Goal: Task Accomplishment & Management: Manage account settings

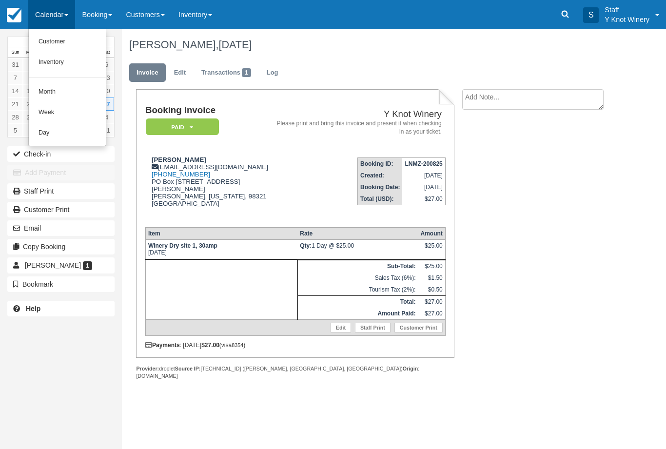
click at [67, 39] on link "Customer" at bounding box center [67, 42] width 77 height 20
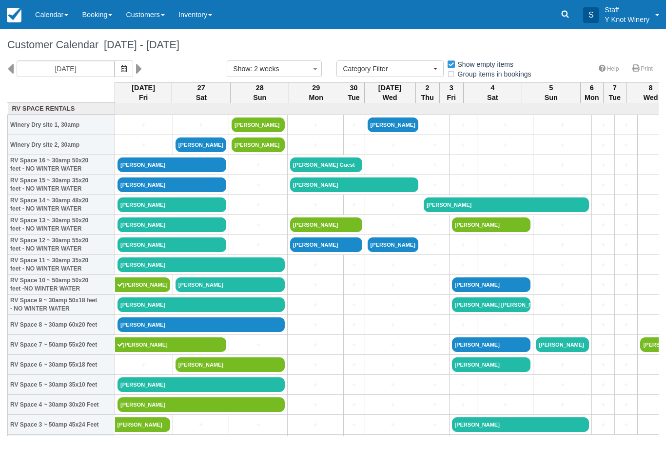
select select
click at [157, 192] on link "Duane Rathbun" at bounding box center [171, 184] width 109 height 15
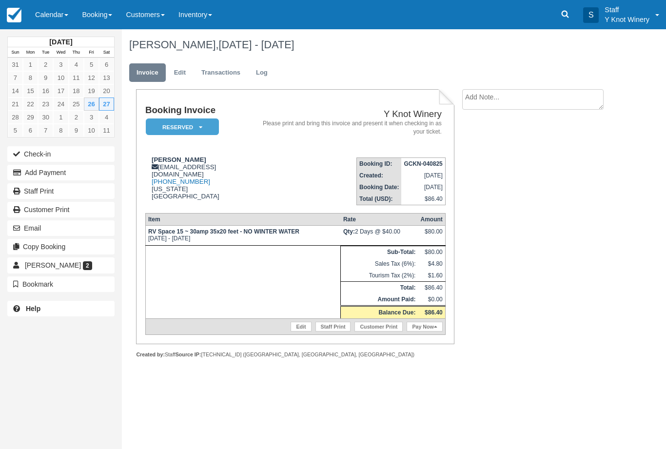
click at [65, 150] on button "Check-in" at bounding box center [60, 154] width 107 height 16
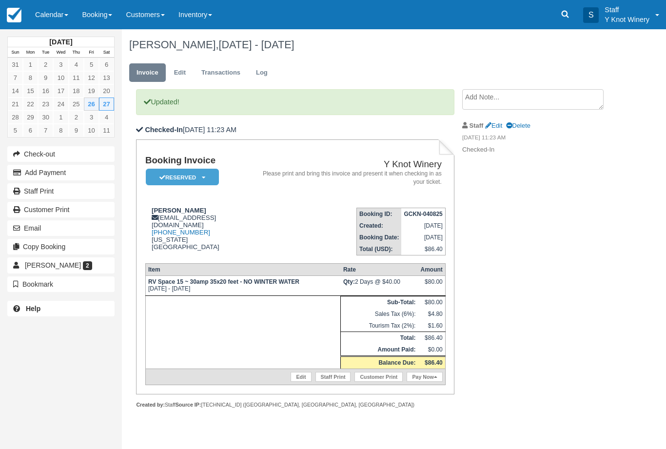
click at [61, 17] on link "Calendar" at bounding box center [51, 14] width 47 height 29
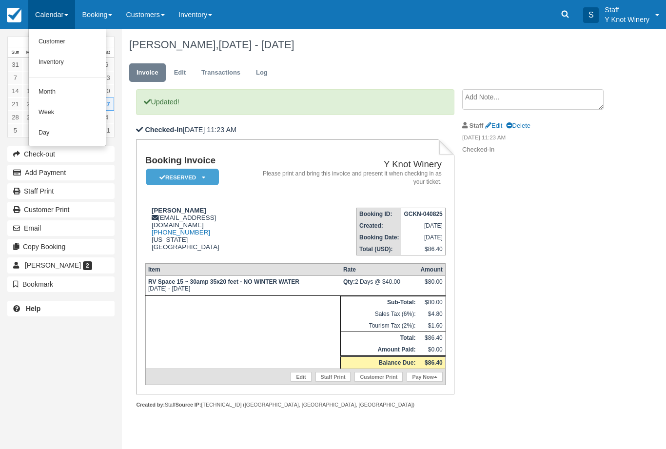
click at [45, 46] on link "Customer" at bounding box center [67, 42] width 77 height 20
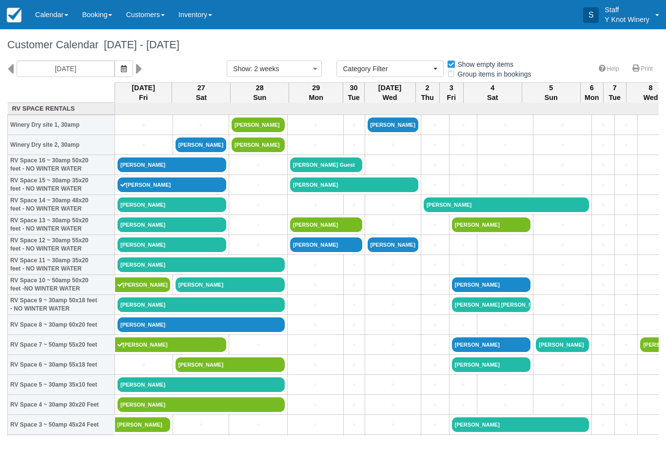
select select
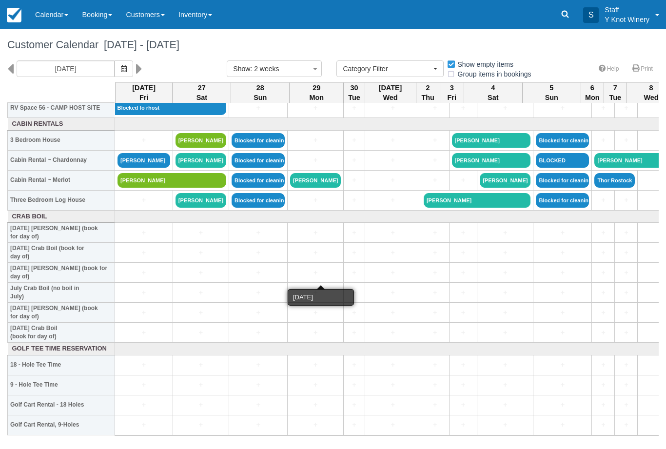
scroll to position [1156, 0]
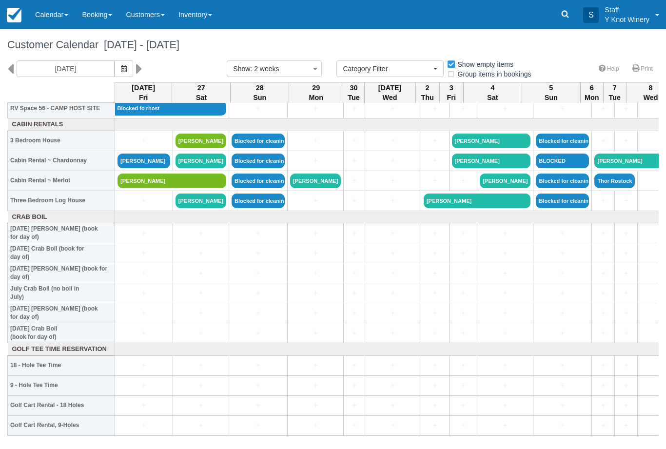
click at [189, 168] on link "Kristin Hughmanick" at bounding box center [200, 161] width 51 height 15
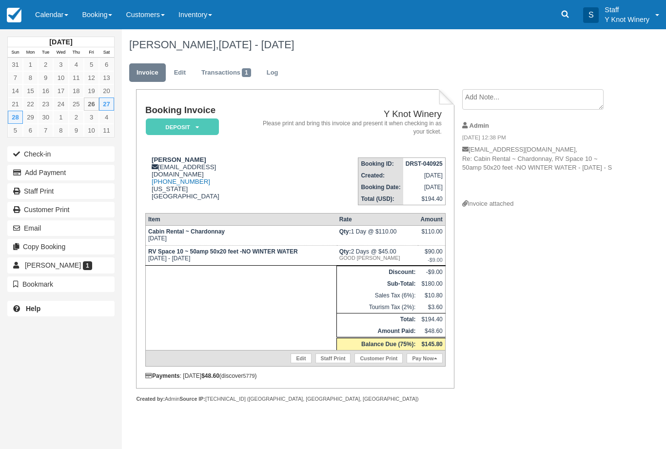
click at [61, 12] on link "Calendar" at bounding box center [51, 14] width 47 height 29
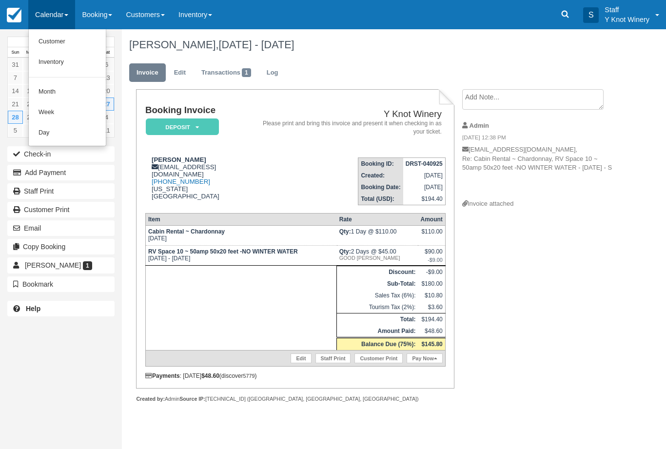
click at [51, 39] on link "Customer" at bounding box center [67, 42] width 77 height 20
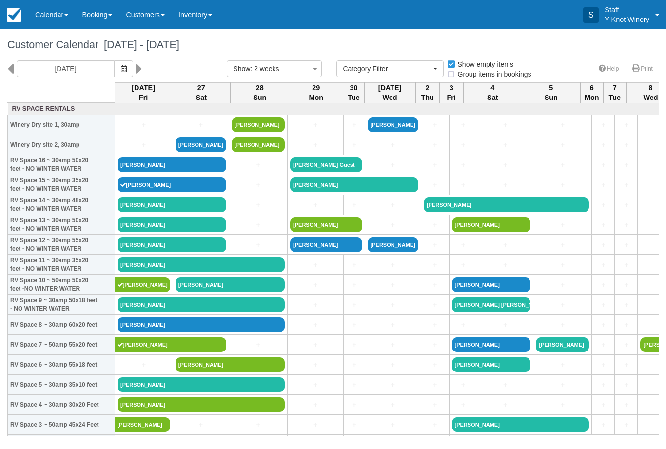
select select
click at [152, 172] on link "[PERSON_NAME]" at bounding box center [171, 164] width 109 height 15
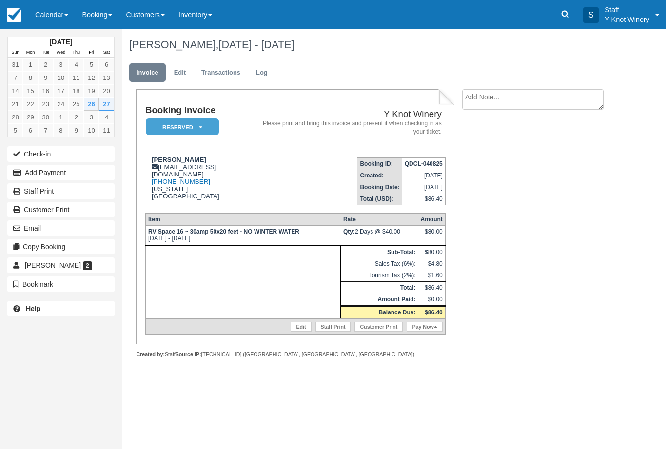
click at [80, 152] on button "Check-in" at bounding box center [60, 154] width 107 height 16
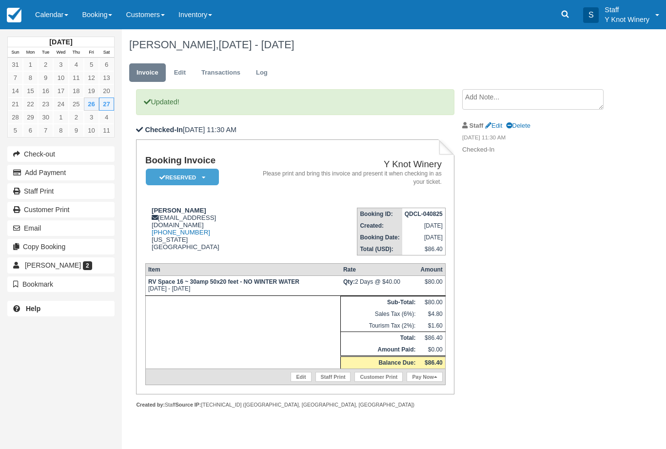
click at [60, 13] on link "Calendar" at bounding box center [51, 14] width 47 height 29
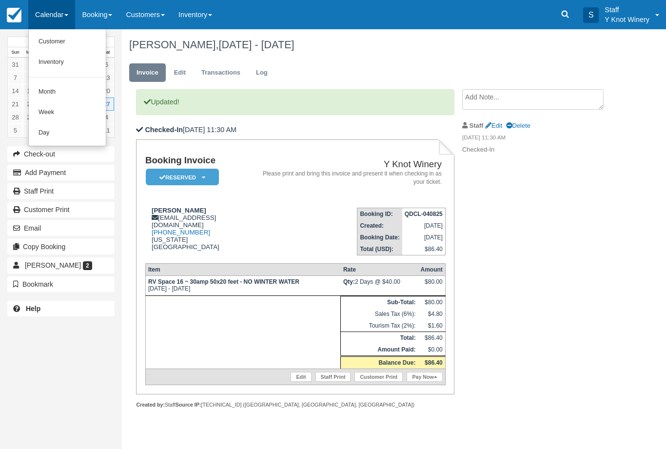
click at [58, 41] on link "Customer" at bounding box center [67, 42] width 77 height 20
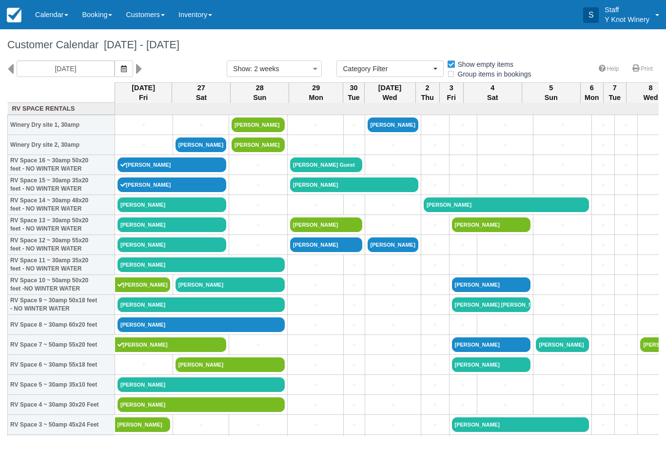
select select
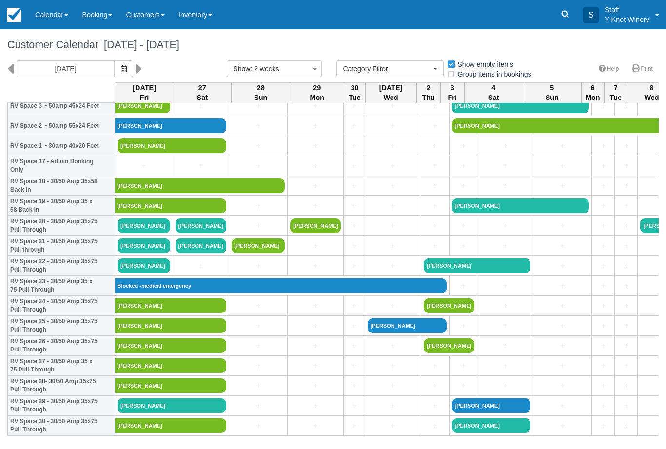
scroll to position [319, 0]
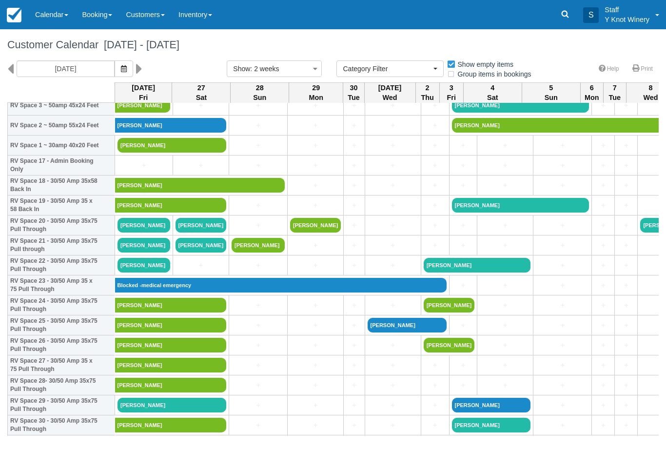
click at [146, 233] on link "[PERSON_NAME]" at bounding box center [143, 225] width 53 height 15
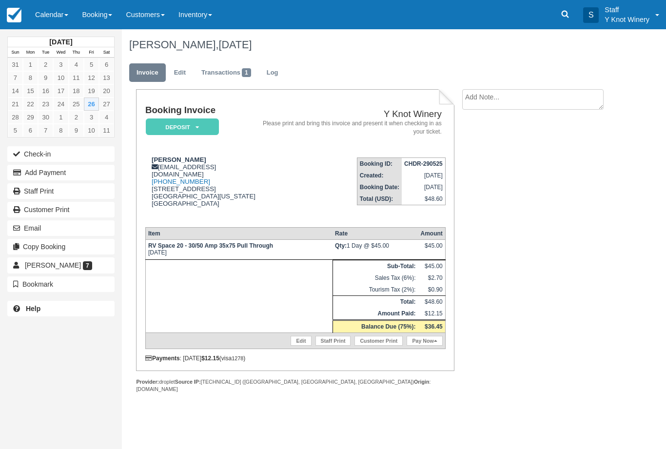
click at [47, 174] on button "Add Payment" at bounding box center [60, 173] width 107 height 16
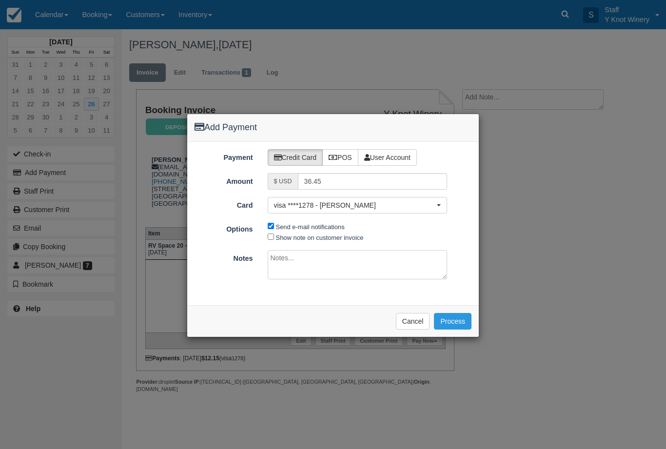
click at [457, 319] on button "Process" at bounding box center [453, 321] width 38 height 17
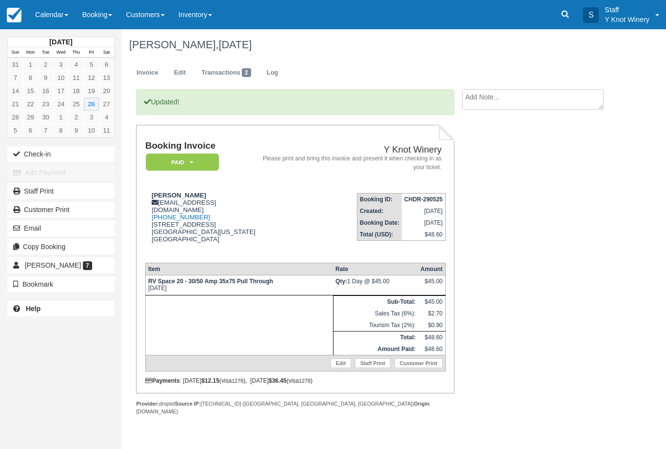
click at [53, 12] on link "Calendar" at bounding box center [51, 14] width 47 height 29
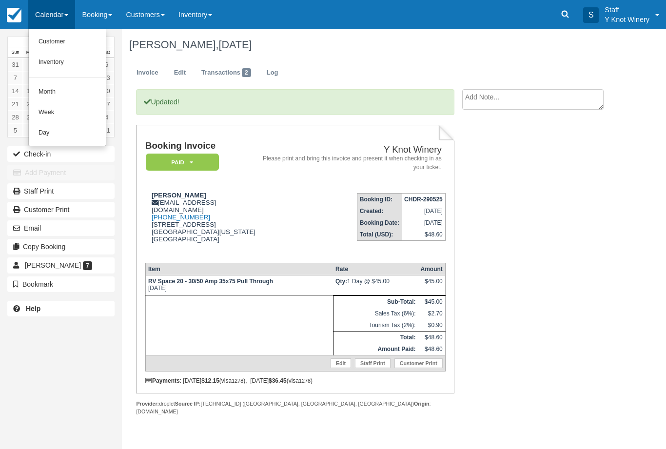
click at [40, 49] on link "Customer" at bounding box center [67, 42] width 77 height 20
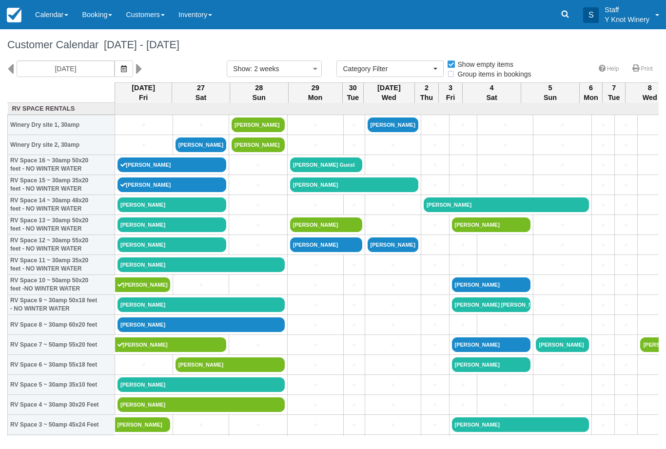
select select
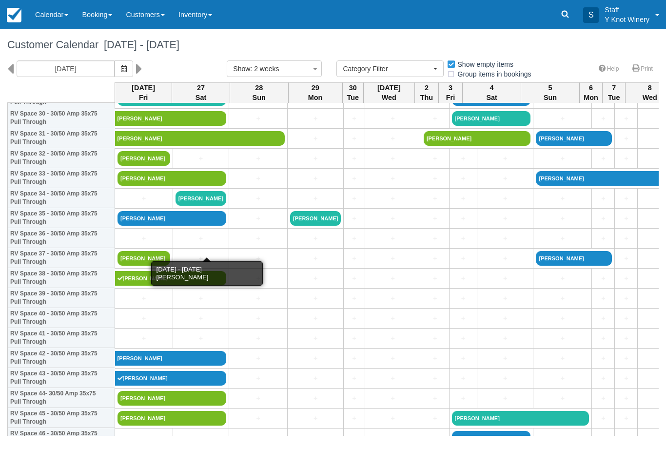
scroll to position [625, 0]
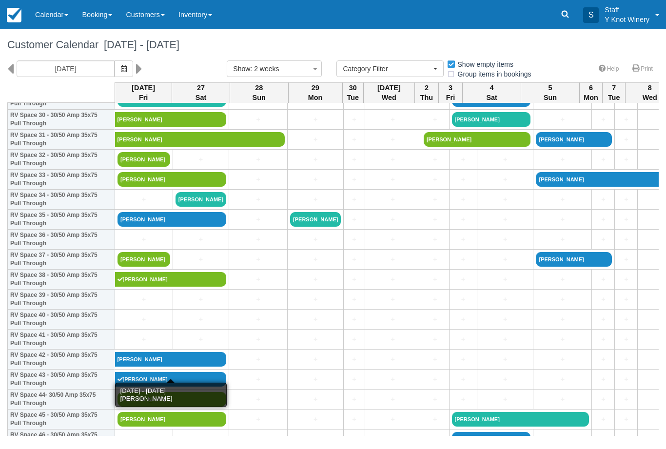
click at [197, 367] on link "[PERSON_NAME]" at bounding box center [171, 359] width 112 height 15
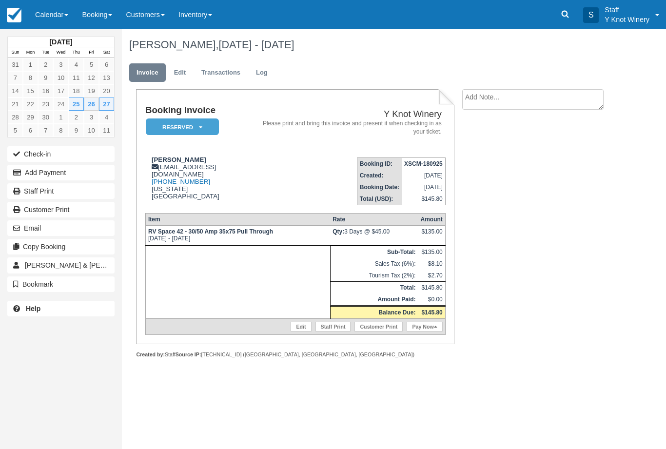
click at [63, 6] on link "Calendar" at bounding box center [51, 14] width 47 height 29
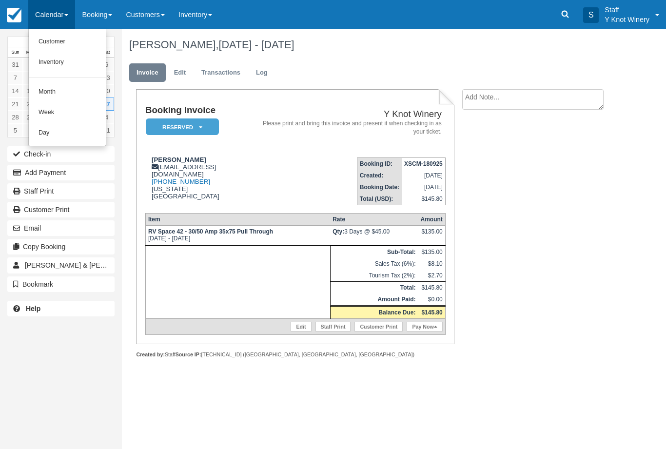
click at [66, 37] on link "Customer" at bounding box center [67, 42] width 77 height 20
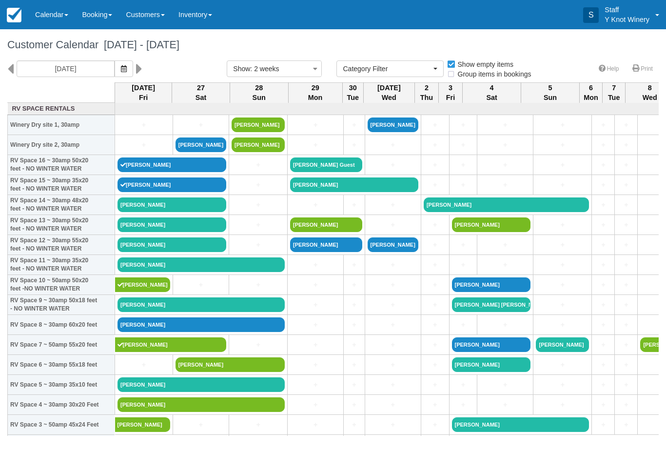
select select
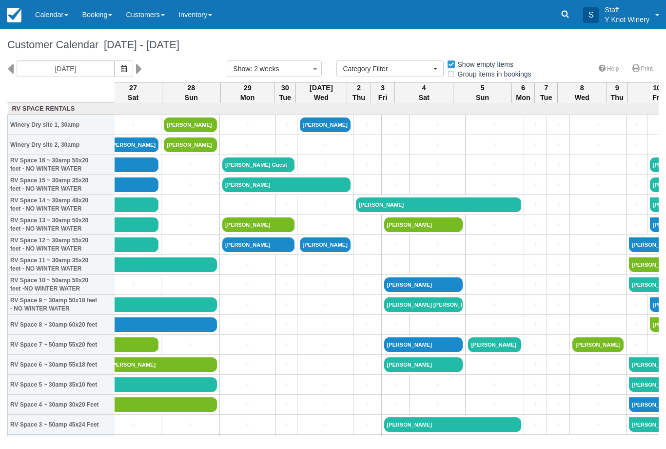
scroll to position [0, 68]
